Goal: Task Accomplishment & Management: Complete application form

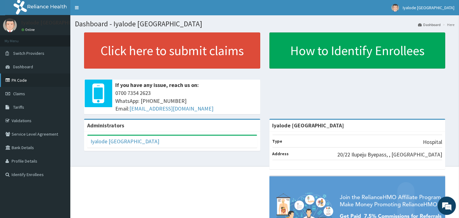
click at [21, 83] on link "PA Code" at bounding box center [35, 79] width 70 height 13
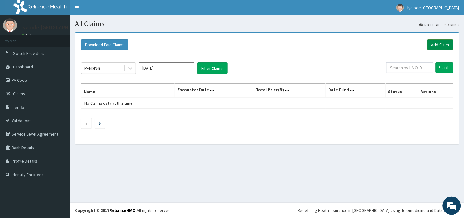
click at [440, 45] on link "Add Claim" at bounding box center [440, 44] width 26 height 10
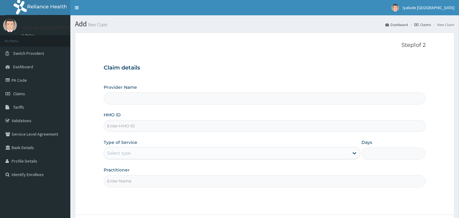
type input "Iyalode [GEOGRAPHIC_DATA]"
click at [194, 125] on input "HMO ID" at bounding box center [265, 126] width 322 height 12
type input "PAB/10047/D"
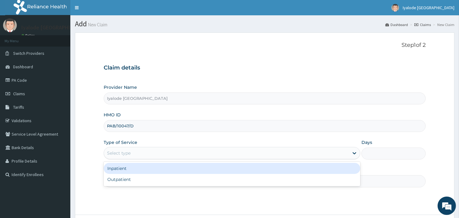
click at [193, 152] on div "Select type" at bounding box center [226, 153] width 245 height 10
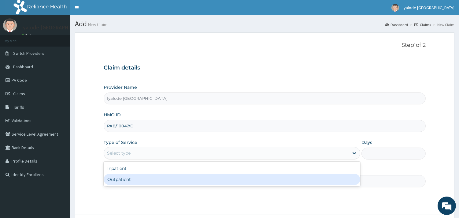
click at [157, 182] on div "Outpatient" at bounding box center [232, 179] width 256 height 11
type input "1"
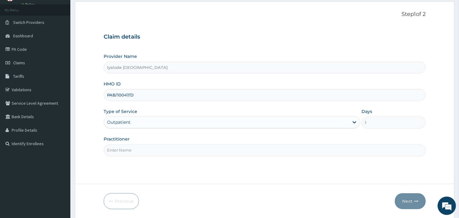
scroll to position [52, 0]
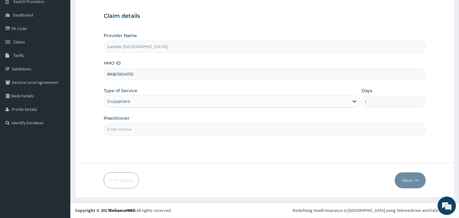
click at [167, 129] on input "Practitioner" at bounding box center [265, 129] width 322 height 12
type input "DR MICHEAL"
click at [403, 180] on button "Next" at bounding box center [410, 180] width 31 height 16
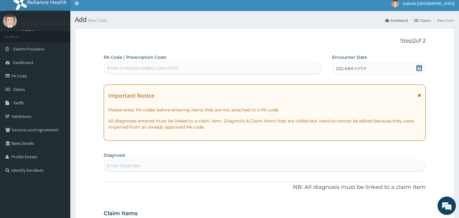
scroll to position [0, 0]
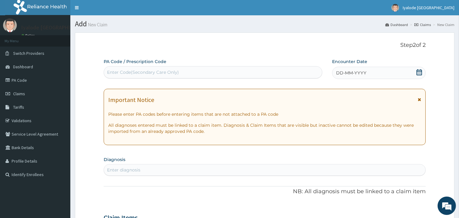
click at [192, 71] on div "Enter Code(Secondary Care Only)" at bounding box center [213, 72] width 218 height 10
type input "M"
click at [419, 72] on icon at bounding box center [419, 72] width 6 height 6
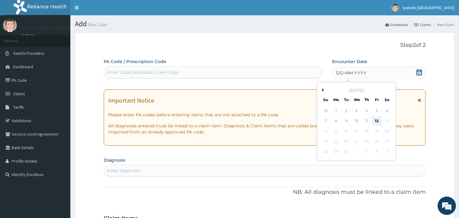
click at [375, 122] on div "12" at bounding box center [376, 120] width 9 height 9
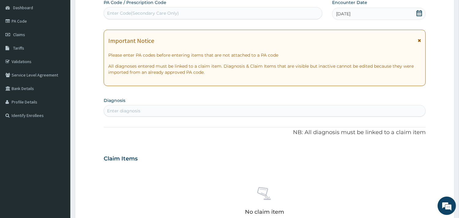
scroll to position [68, 0]
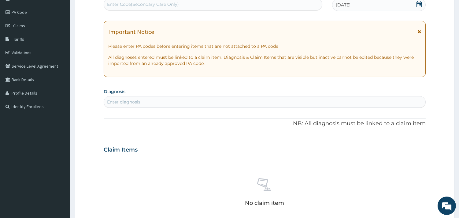
click at [152, 105] on div "Enter diagnosis" at bounding box center [264, 102] width 321 height 10
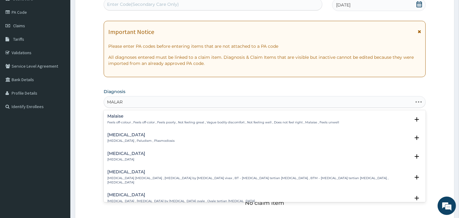
type input "MALARI"
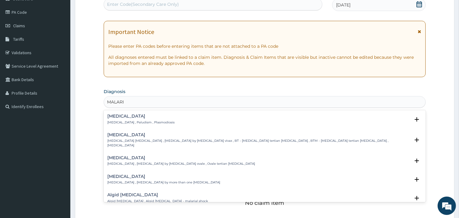
click at [144, 119] on div "Malaria Malaria , Paludism , Plasmodiosis" at bounding box center [140, 119] width 67 height 11
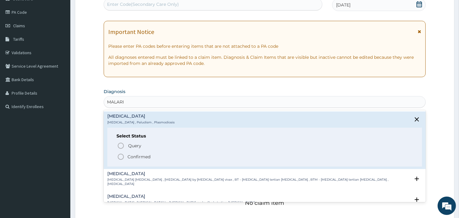
click at [120, 156] on icon "status option filled" at bounding box center [120, 156] width 7 height 7
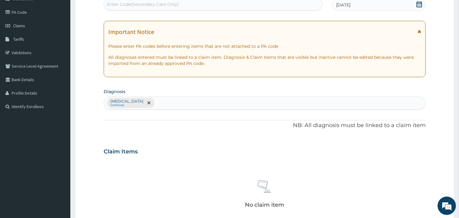
click at [161, 102] on div "Malaria Confirmed" at bounding box center [264, 102] width 321 height 13
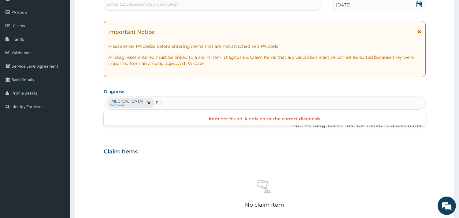
type input "F"
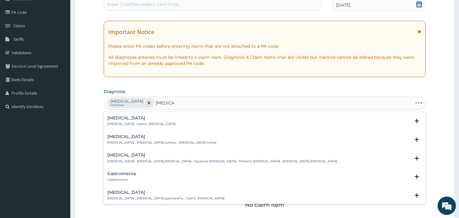
type input "GASTROE"
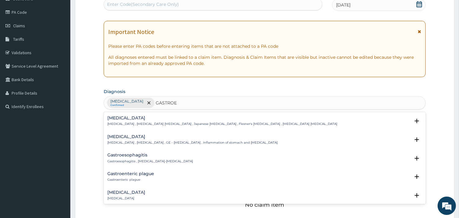
click at [156, 141] on p "Gastroenteritis , Gastroenteropathy , GE - Gastroenteritis , Inflammation of st…" at bounding box center [192, 142] width 170 height 4
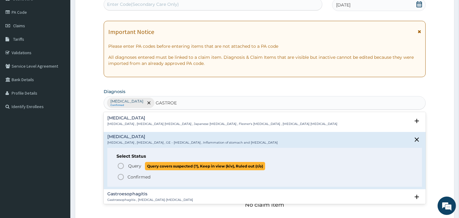
click at [119, 165] on icon "status option query" at bounding box center [120, 165] width 7 height 7
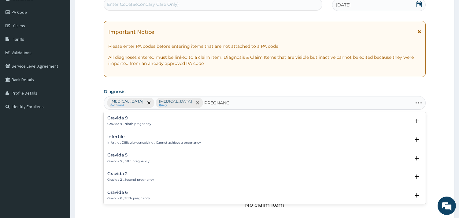
type input "PREGNANCY"
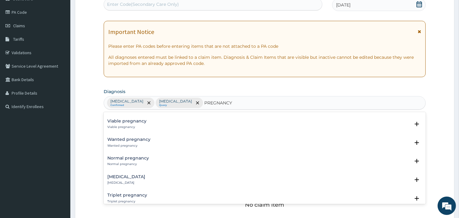
click at [127, 156] on h4 "Normal pregnancy" at bounding box center [128, 158] width 42 height 5
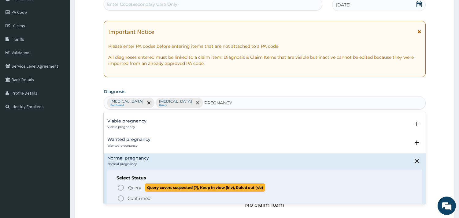
click at [120, 185] on circle "status option query" at bounding box center [121, 188] width 6 height 6
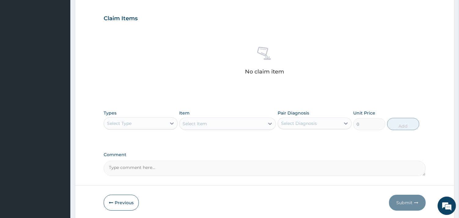
scroll to position [204, 0]
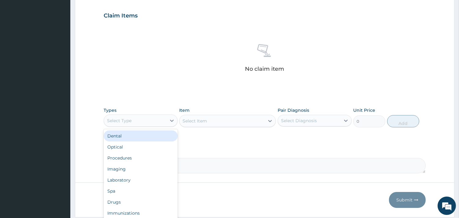
click at [159, 120] on div "Select Type" at bounding box center [135, 121] width 62 height 10
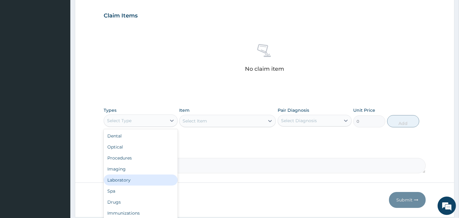
scroll to position [20, 0]
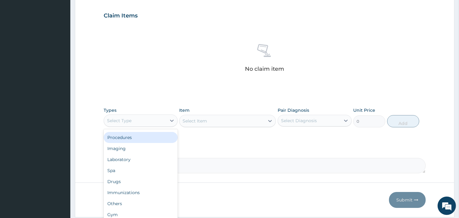
click at [129, 136] on div "Procedures" at bounding box center [141, 137] width 74 height 11
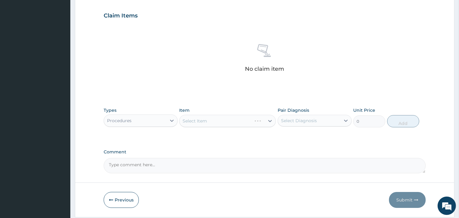
click at [239, 120] on div "Select Item" at bounding box center [227, 121] width 97 height 12
click at [343, 121] on icon at bounding box center [346, 120] width 6 height 6
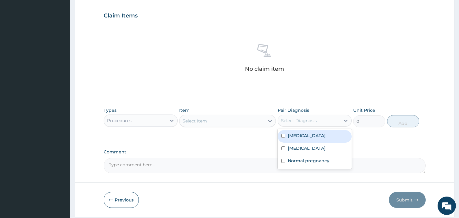
click at [283, 135] on input "checkbox" at bounding box center [283, 136] width 4 height 4
checkbox input "true"
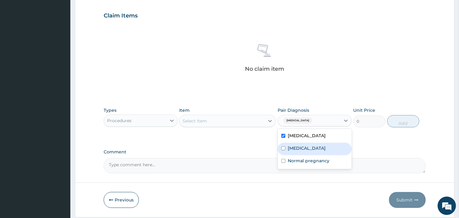
click at [283, 146] on input "checkbox" at bounding box center [283, 148] width 4 height 4
checkbox input "true"
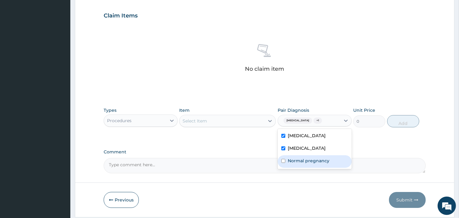
click at [282, 160] on input "checkbox" at bounding box center [283, 161] width 4 height 4
checkbox input "true"
click at [246, 118] on div "Select Item" at bounding box center [221, 121] width 85 height 10
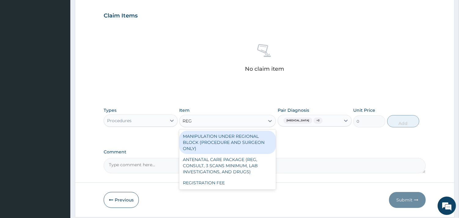
type input "REGI"
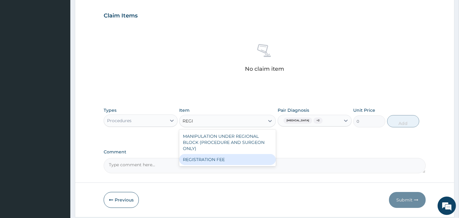
click at [231, 158] on div "REGISTRATION FEE" at bounding box center [227, 159] width 97 height 11
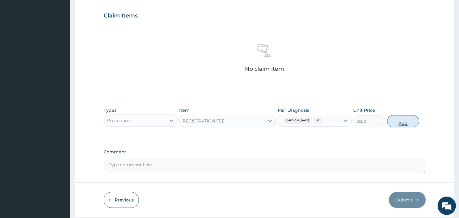
click at [398, 125] on button "Add" at bounding box center [403, 121] width 32 height 12
type input "0"
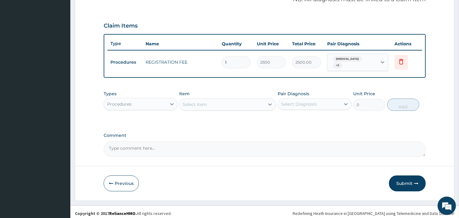
click at [208, 104] on div "Select Item" at bounding box center [221, 104] width 85 height 10
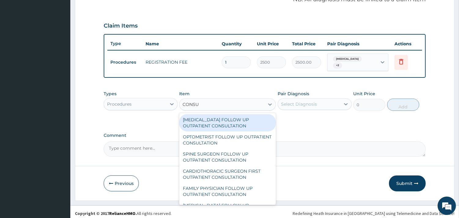
type input "CONSUL"
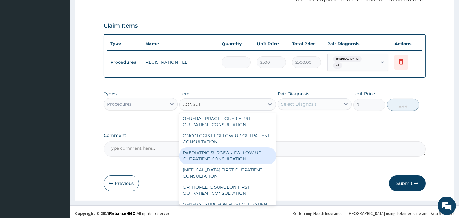
scroll to position [876, 0]
click at [228, 156] on div "GENERAL PRACTITIONER FIRST OUTPATIENT CONSULTATION" at bounding box center [227, 155] width 97 height 17
type input "3750"
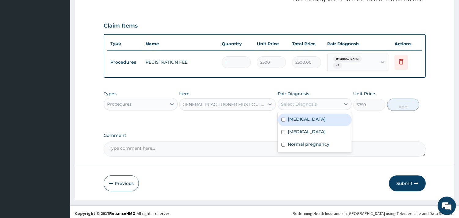
click at [320, 105] on div "Select Diagnosis" at bounding box center [309, 104] width 62 height 10
click at [281, 117] on input "checkbox" at bounding box center [283, 119] width 4 height 4
checkbox input "true"
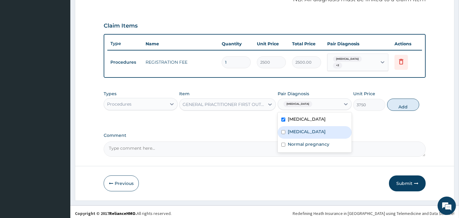
click at [282, 130] on input "checkbox" at bounding box center [283, 132] width 4 height 4
checkbox input "true"
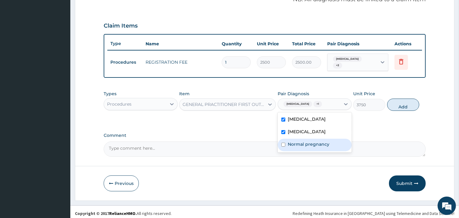
click at [283, 142] on input "checkbox" at bounding box center [283, 144] width 4 height 4
checkbox input "true"
click at [399, 98] on button "Add" at bounding box center [403, 104] width 32 height 12
type input "0"
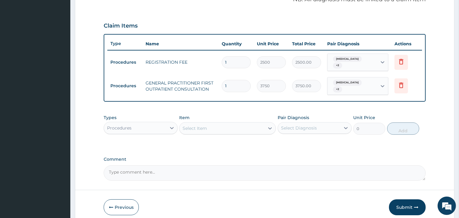
click at [160, 123] on div "Procedures" at bounding box center [135, 128] width 62 height 10
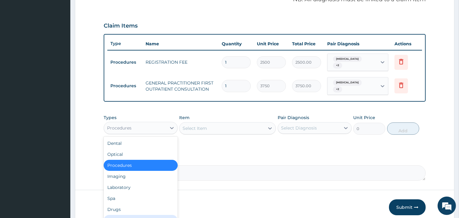
scroll to position [20, 0]
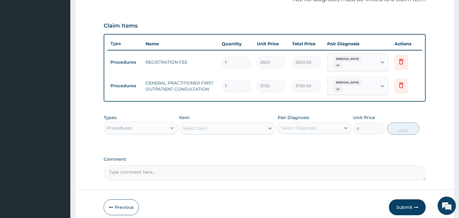
click at [204, 125] on div "Select Item" at bounding box center [194, 128] width 24 height 6
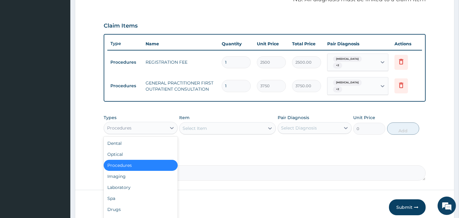
click at [150, 123] on div "Procedures" at bounding box center [135, 128] width 62 height 10
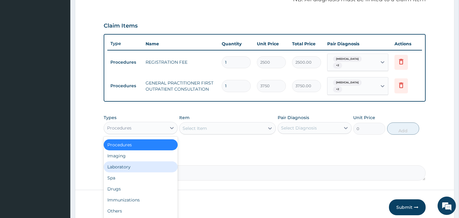
click at [137, 161] on div "Laboratory" at bounding box center [141, 166] width 74 height 11
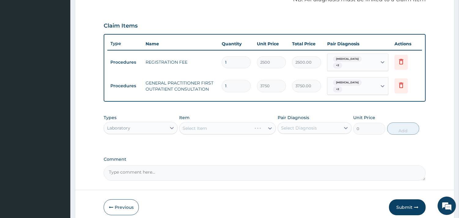
click at [211, 122] on div "Select Item" at bounding box center [227, 128] width 97 height 12
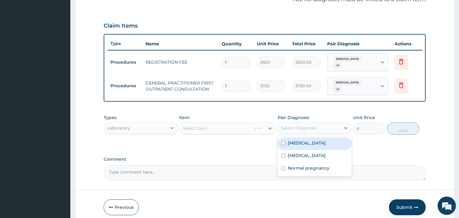
click at [306, 126] on div "Select Diagnosis" at bounding box center [309, 128] width 62 height 10
click at [285, 137] on div "Malaria" at bounding box center [315, 143] width 74 height 13
checkbox input "true"
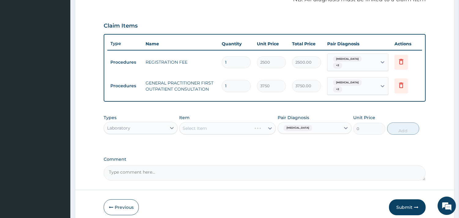
click at [242, 124] on div "Select Item" at bounding box center [227, 128] width 97 height 12
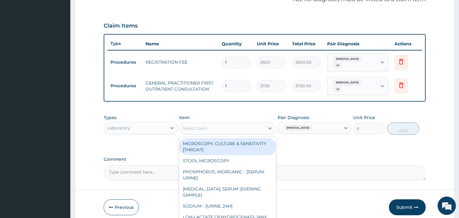
click at [242, 123] on div "Select Item" at bounding box center [221, 128] width 85 height 10
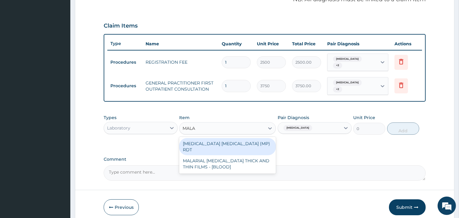
type input "MALAR"
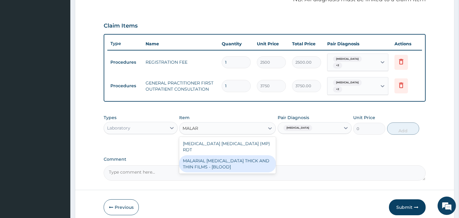
click at [231, 155] on div "MALARIAL PARASITE THICK AND THIN FILMS - [BLOOD]" at bounding box center [227, 163] width 97 height 17
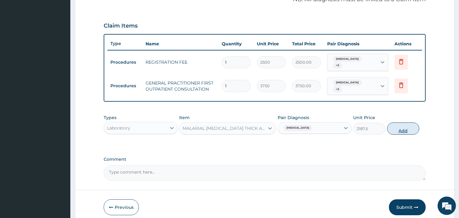
click at [402, 125] on button "Add" at bounding box center [403, 128] width 32 height 12
type input "0"
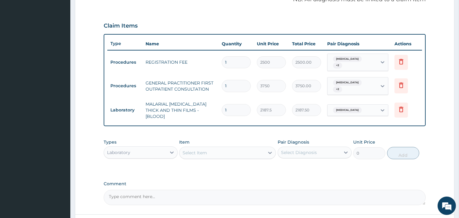
click at [207, 148] on div "Select Item" at bounding box center [221, 153] width 85 height 10
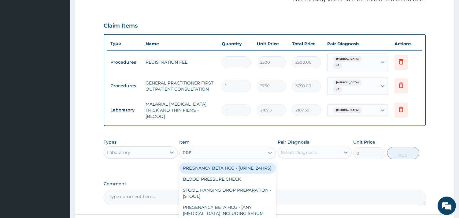
type input "PREG"
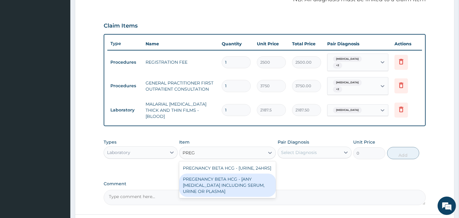
click at [215, 173] on div "PREGENANCY BETA HCG - [ANY BODY FLUID INCLUDING SERUM, URINE OR PLASMA]" at bounding box center [227, 184] width 97 height 23
type input "2500"
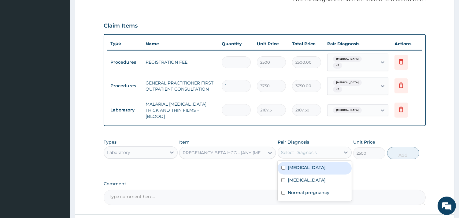
click at [301, 149] on div "Select Diagnosis" at bounding box center [299, 152] width 36 height 6
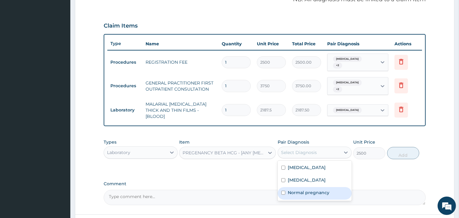
click at [287, 187] on div "Normal pregnancy" at bounding box center [315, 193] width 74 height 13
checkbox input "true"
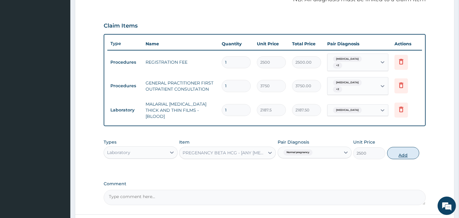
click at [401, 147] on button "Add" at bounding box center [403, 153] width 32 height 12
type input "0"
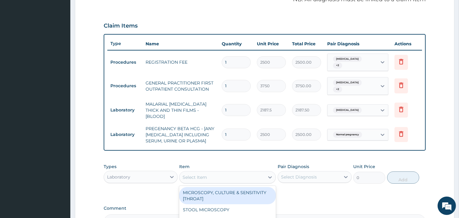
click at [219, 172] on div "Select Item" at bounding box center [221, 177] width 85 height 10
type input "COUNT"
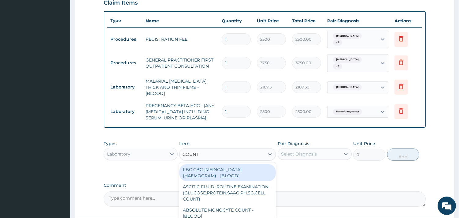
scroll to position [227, 0]
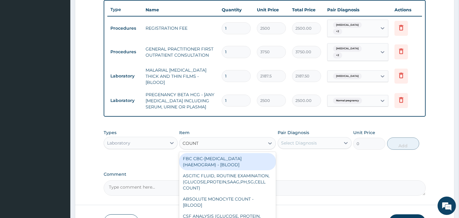
click at [224, 153] on div "FBC CBC-COMPLETE BLOOD COUNT (HAEMOGRAM) - [BLOOD]" at bounding box center [227, 161] width 97 height 17
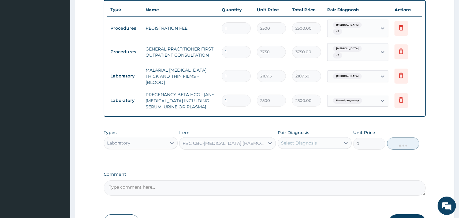
type input "5000"
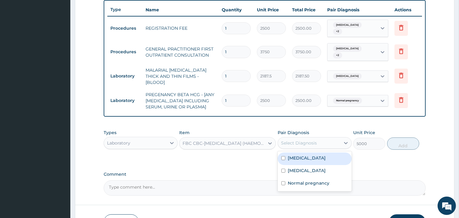
click at [310, 140] on div "Select Diagnosis" at bounding box center [299, 143] width 36 height 6
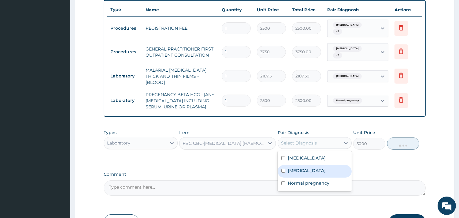
click at [285, 165] on div "Gastroenteritis" at bounding box center [315, 171] width 74 height 13
checkbox input "true"
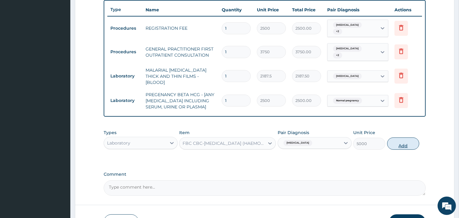
click at [403, 138] on button "Add" at bounding box center [403, 143] width 32 height 12
type input "0"
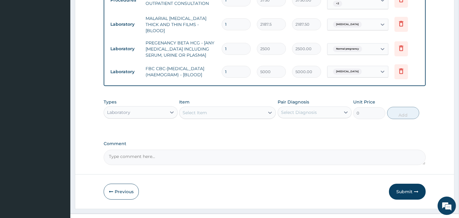
scroll to position [285, 0]
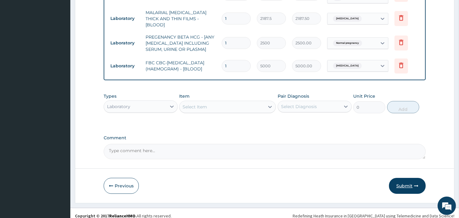
click at [408, 178] on button "Submit" at bounding box center [407, 186] width 37 height 16
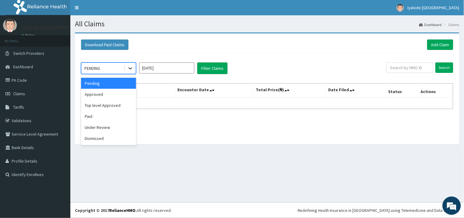
click at [127, 71] on icon at bounding box center [130, 68] width 6 height 6
click at [109, 94] on div "Approved" at bounding box center [108, 94] width 55 height 11
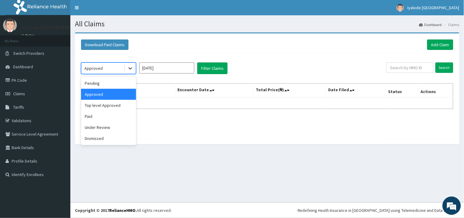
click at [130, 69] on icon at bounding box center [130, 69] width 4 height 2
click at [107, 95] on div "Approved" at bounding box center [108, 94] width 55 height 11
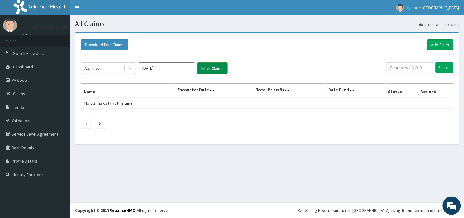
click at [207, 68] on button "Filter Claims" at bounding box center [212, 68] width 30 height 12
